Goal: Task Accomplishment & Management: Use online tool/utility

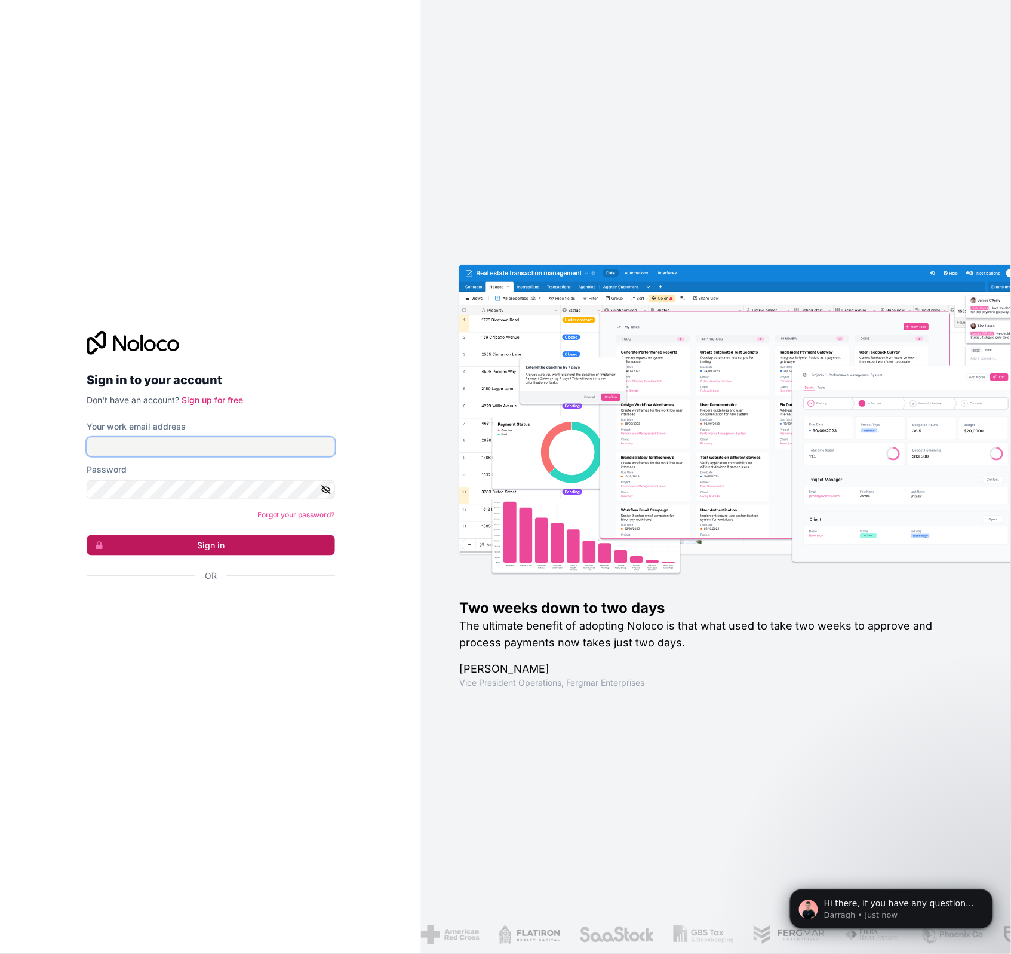
type input "eugene@anawi.co.za"
click at [248, 547] on button "Sign in" at bounding box center [211, 545] width 248 height 20
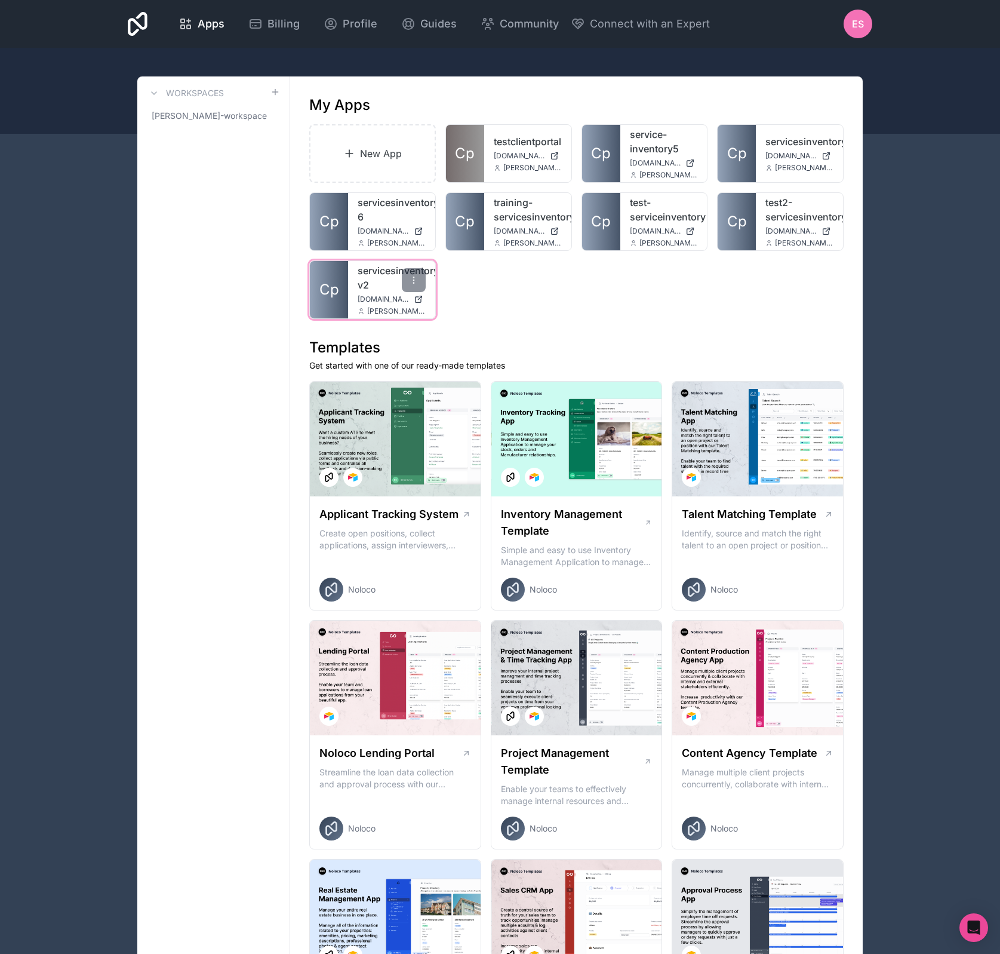
click at [356, 290] on div "servicesinventory-v2 servicesinventory-v2.noloco.co eugene@anawi.co.za" at bounding box center [391, 289] width 87 height 57
click at [327, 290] on span "Cp" at bounding box center [329, 289] width 20 height 19
